Goal: Transaction & Acquisition: Purchase product/service

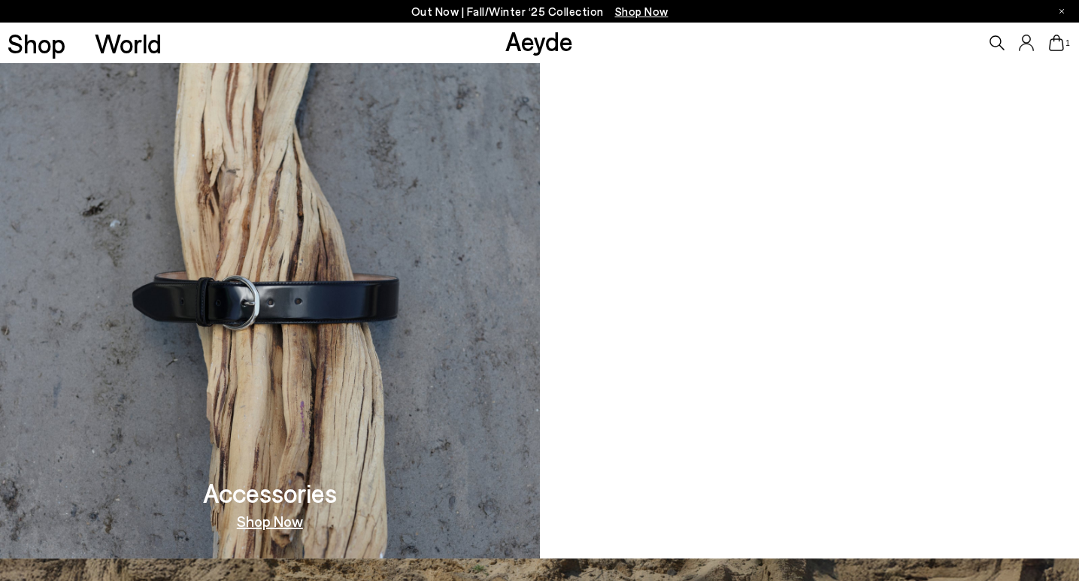
scroll to position [1367, 0]
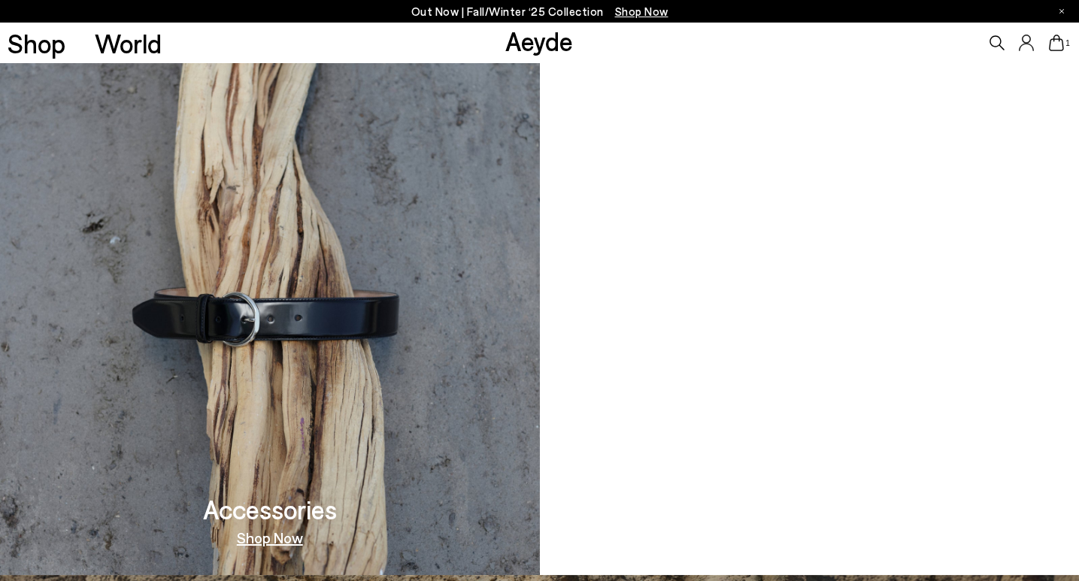
click at [696, 291] on video at bounding box center [810, 311] width 540 height 527
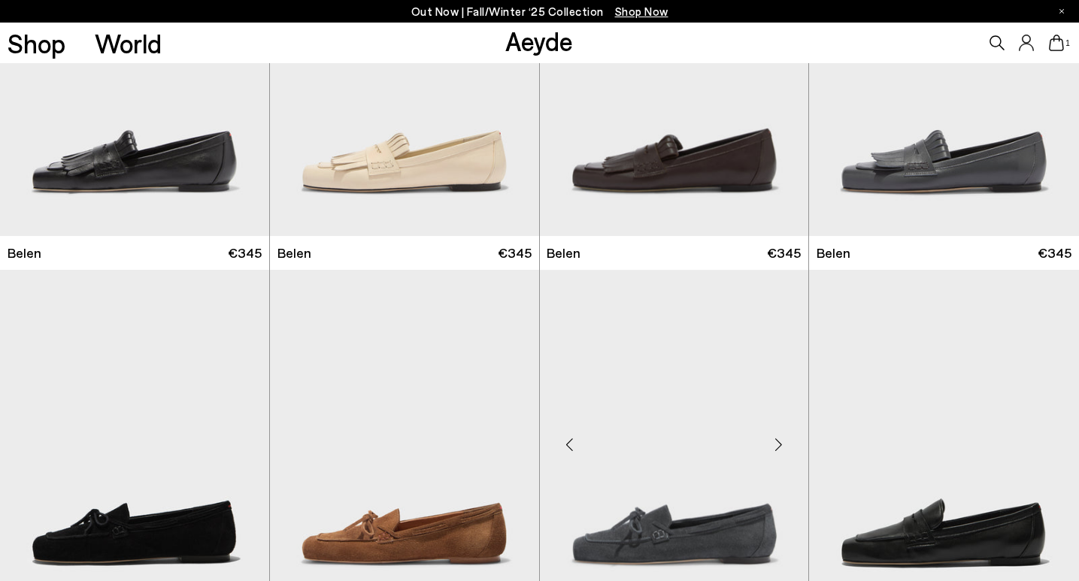
scroll to position [783, 0]
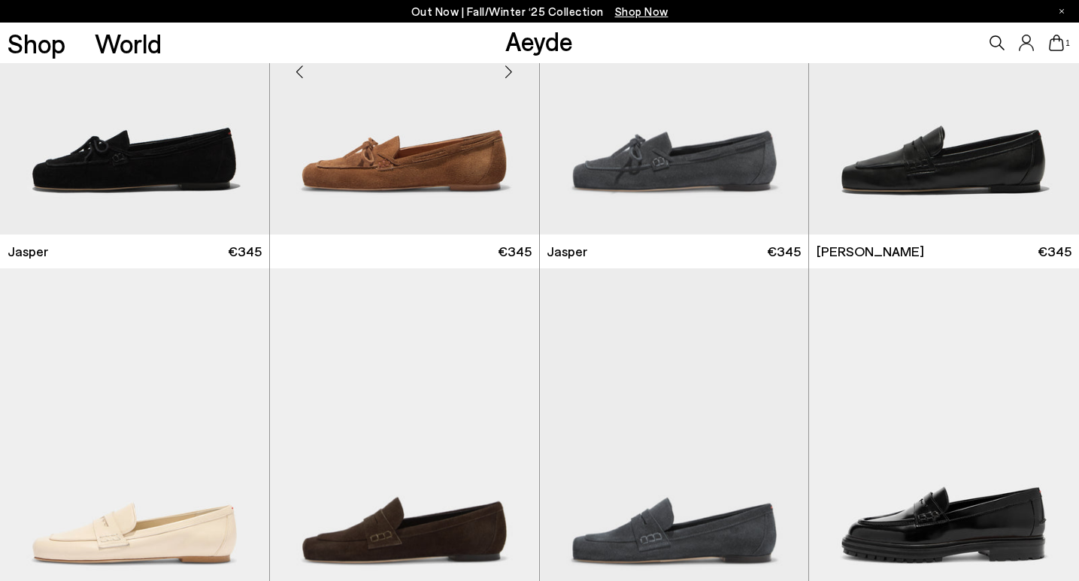
click at [432, 185] on img at bounding box center [404, 66] width 269 height 338
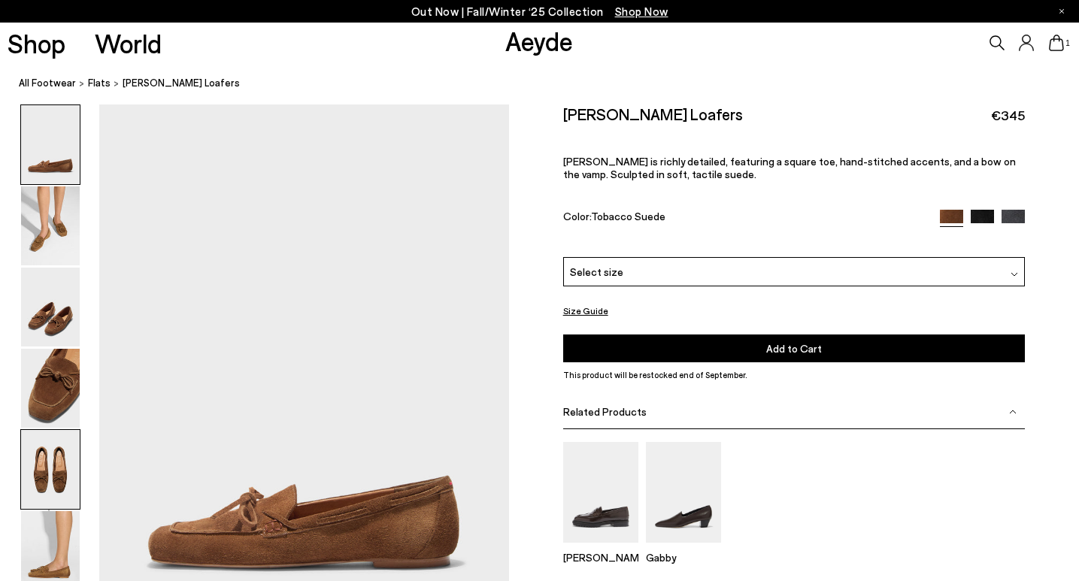
click at [51, 474] on img at bounding box center [50, 469] width 59 height 79
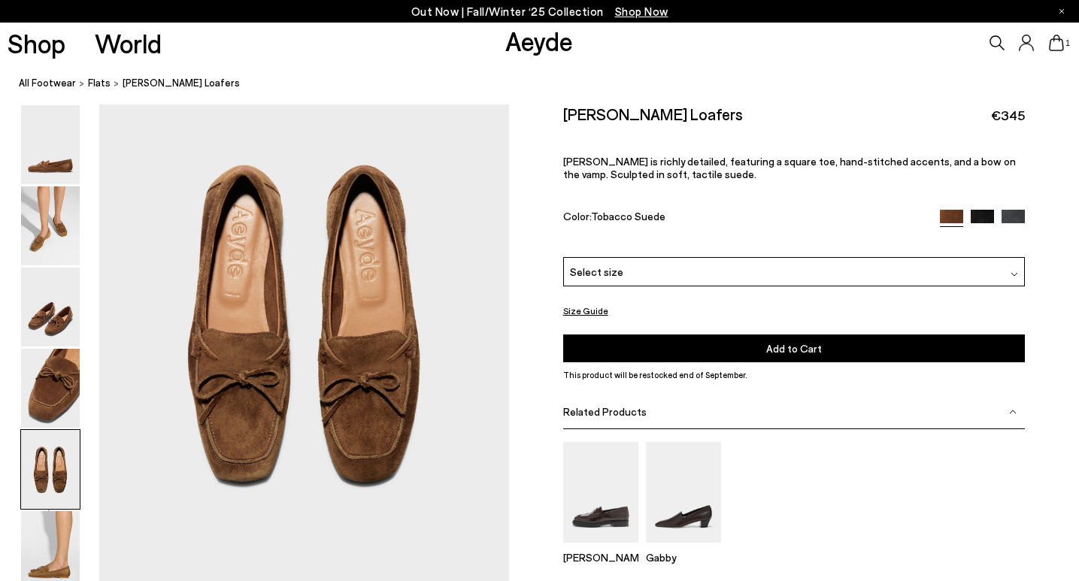
scroll to position [2248, 0]
click at [59, 399] on img at bounding box center [50, 388] width 59 height 79
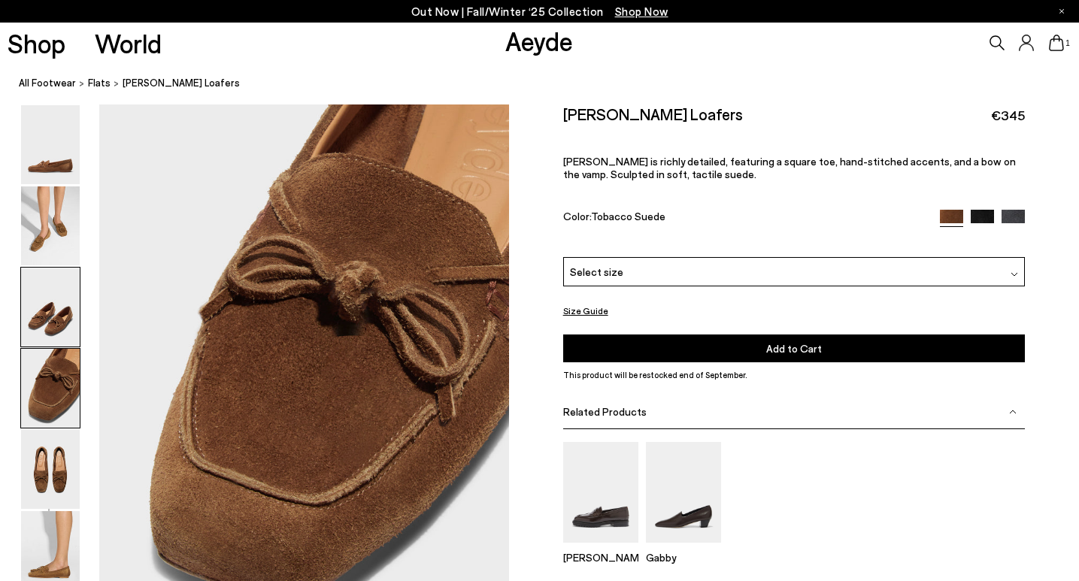
click at [65, 317] on img at bounding box center [50, 307] width 59 height 79
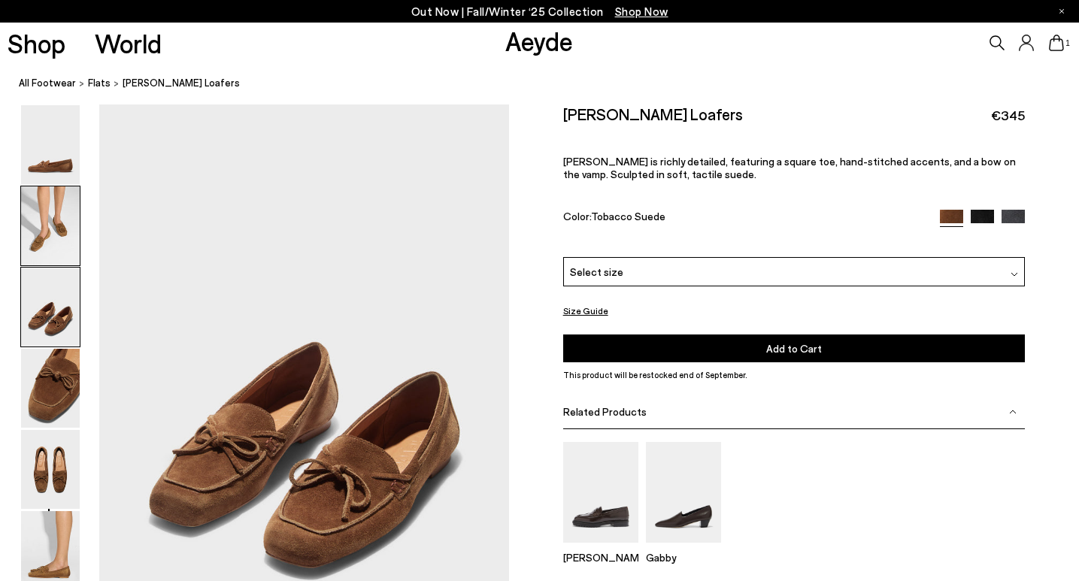
click at [51, 235] on img at bounding box center [50, 225] width 59 height 79
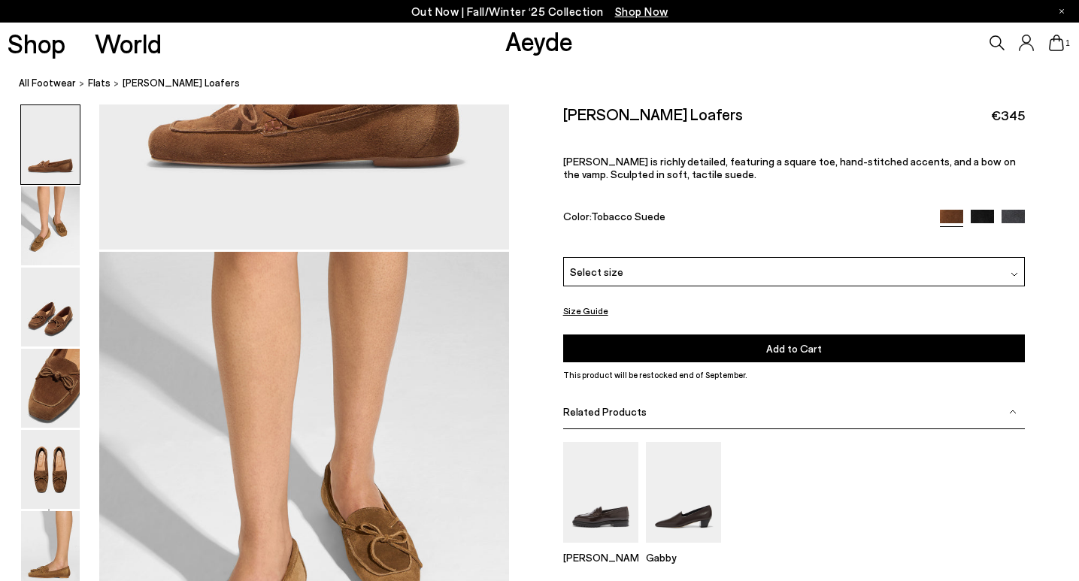
scroll to position [402, 0]
drag, startPoint x: 699, startPoint y: 117, endPoint x: 614, endPoint y: 41, distance: 114.5
click at [565, 120] on div "[PERSON_NAME] Loafers €345" at bounding box center [794, 115] width 462 height 20
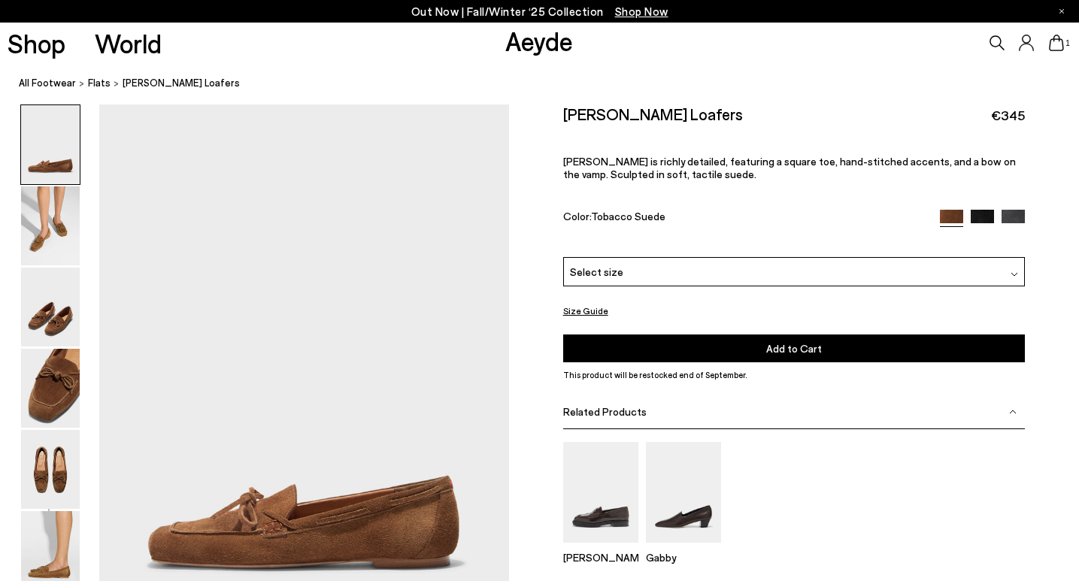
scroll to position [0, 0]
click at [56, 305] on img at bounding box center [50, 307] width 59 height 79
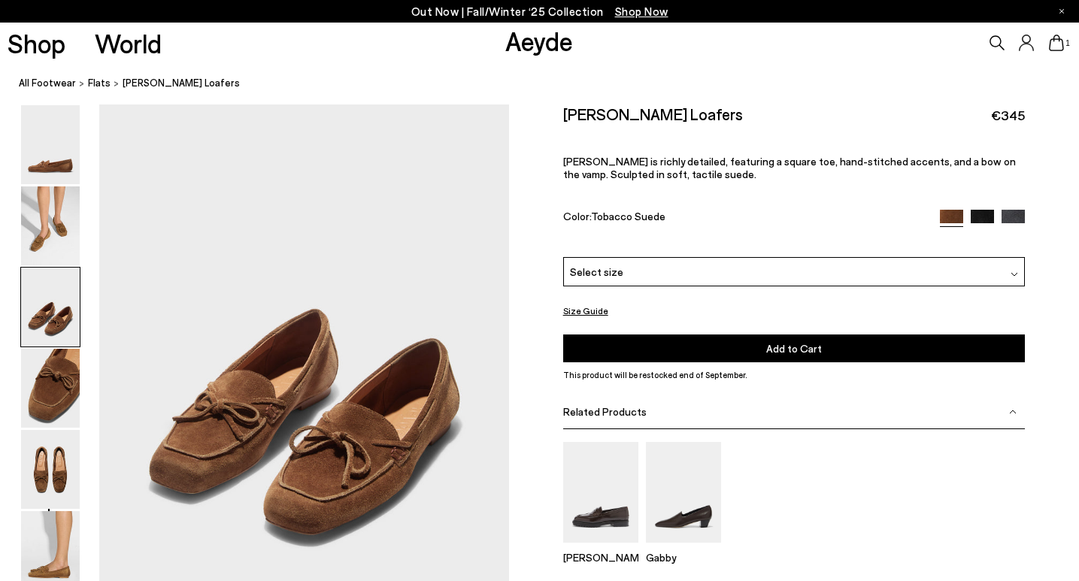
scroll to position [1135, 0]
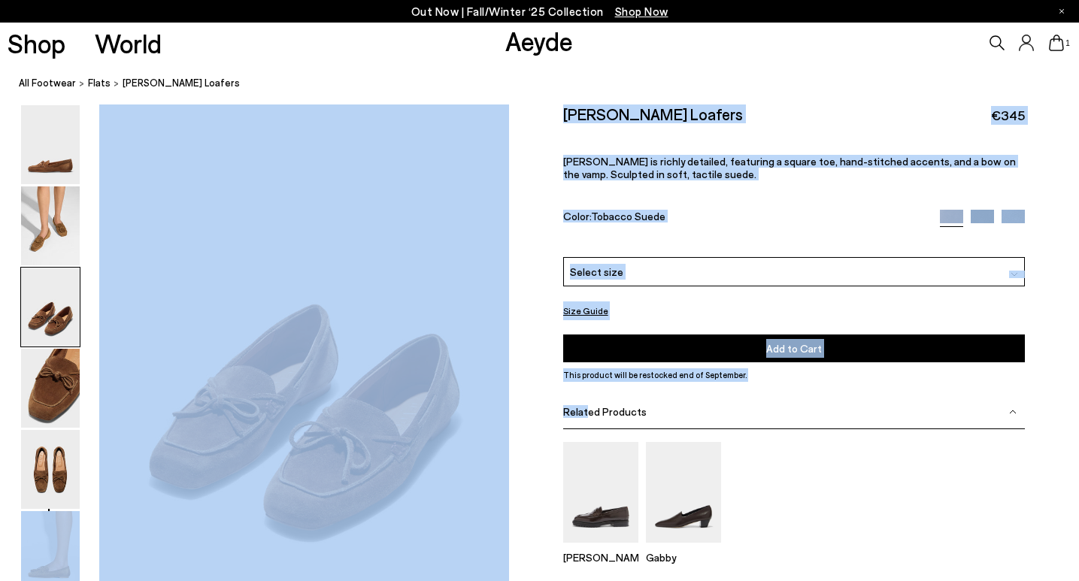
drag, startPoint x: 371, startPoint y: 426, endPoint x: 566, endPoint y: 417, distance: 195.7
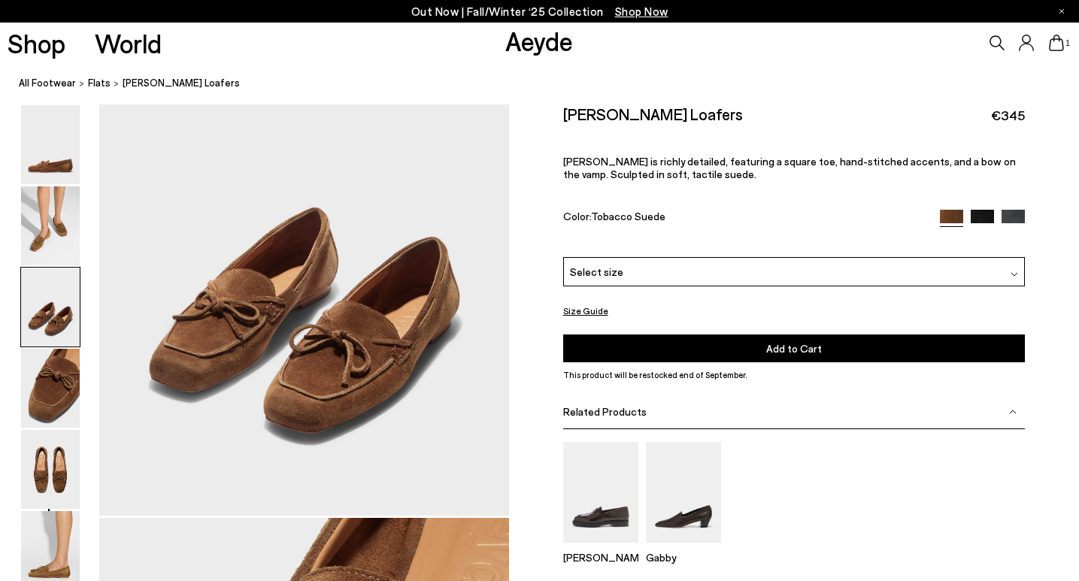
click at [563, 407] on span "Related Products" at bounding box center [604, 411] width 83 height 13
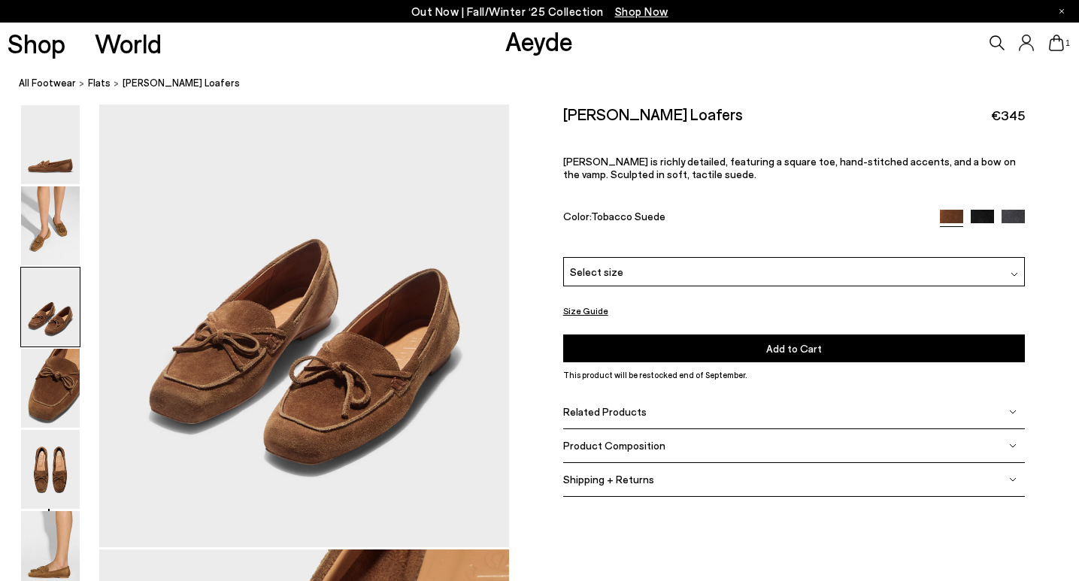
scroll to position [1194, 0]
